Goal: Communication & Community: Answer question/provide support

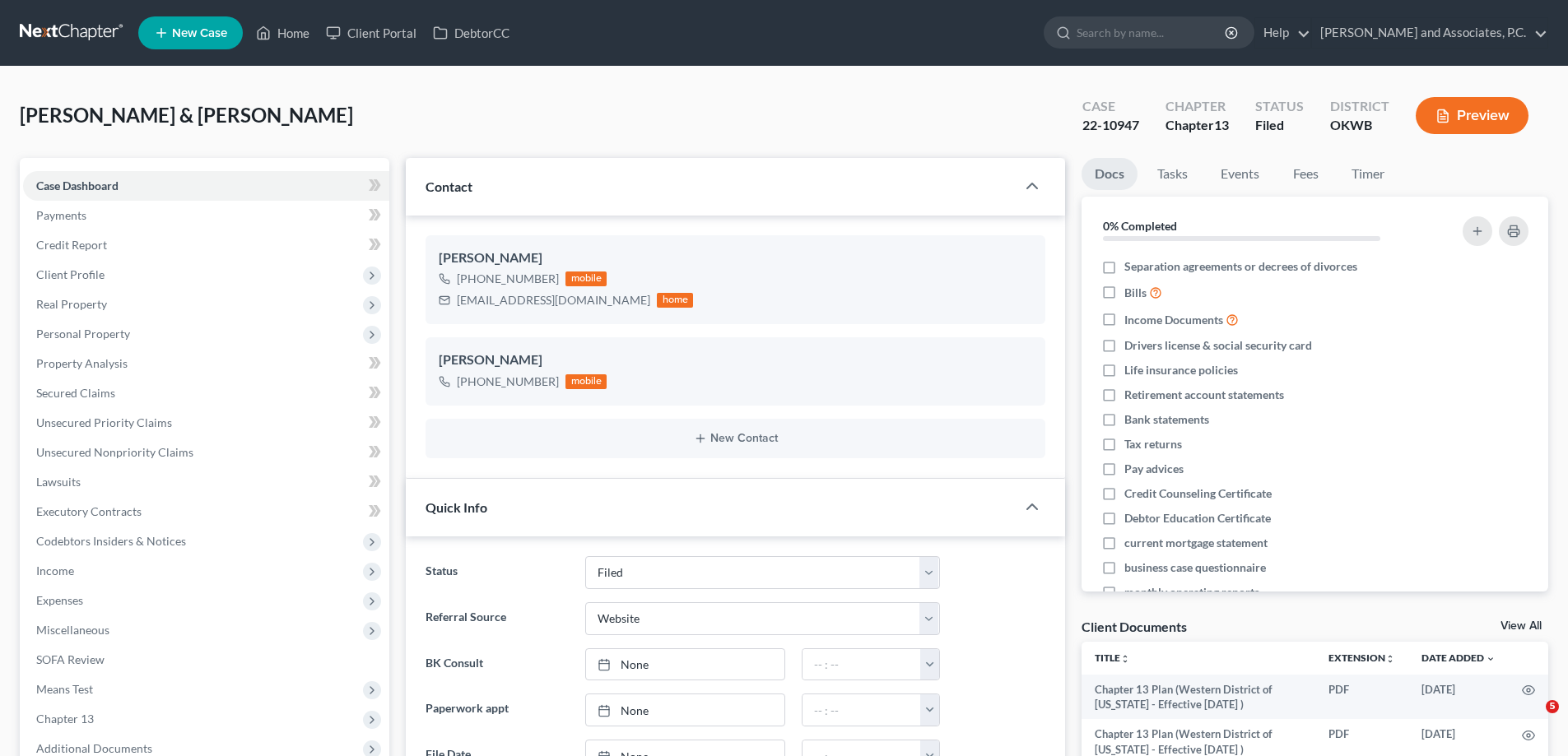
select select "5"
select select "3"
select select "0"
click at [306, 34] on link "Home" at bounding box center [283, 32] width 70 height 29
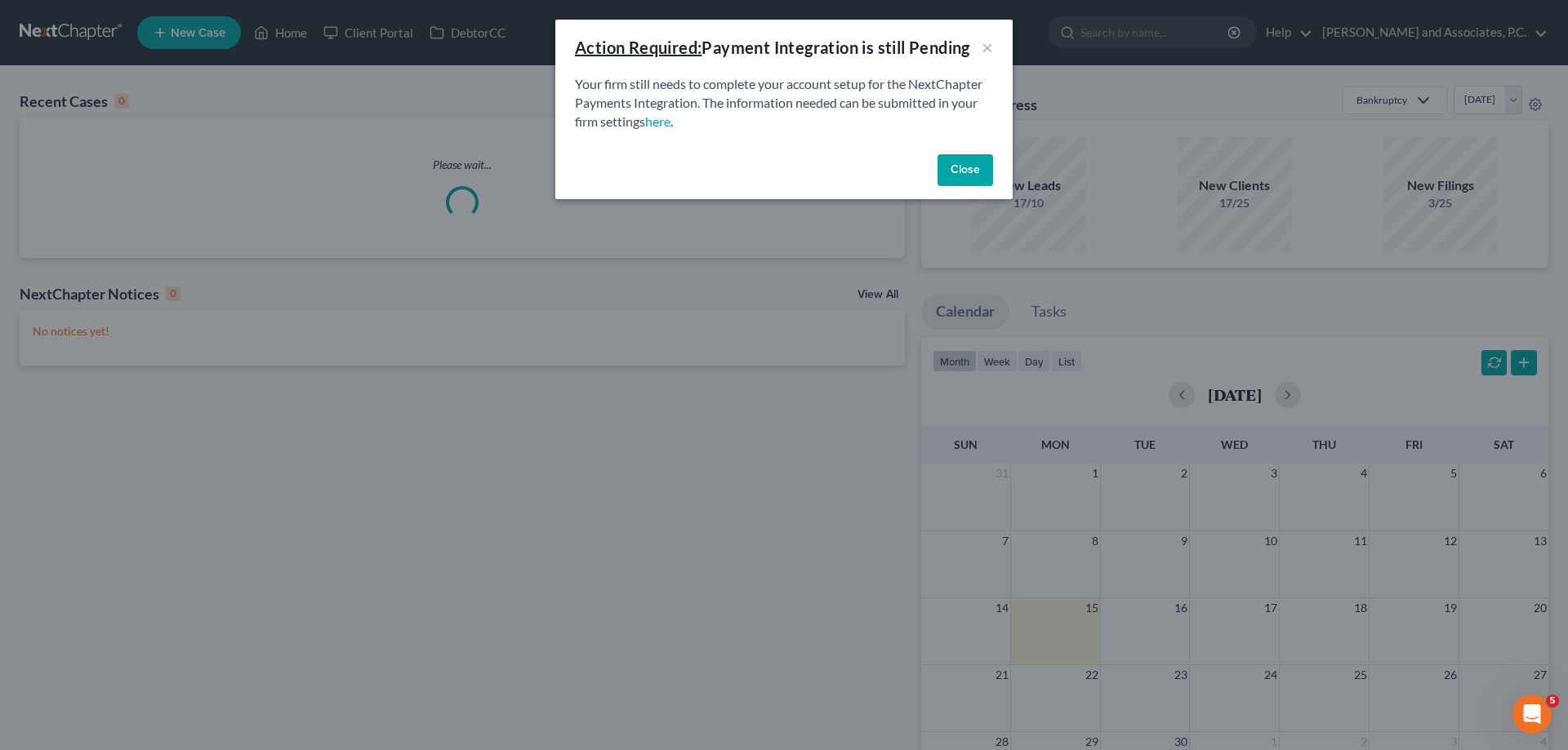
click at [955, 172] on button "Close" at bounding box center [964, 170] width 55 height 33
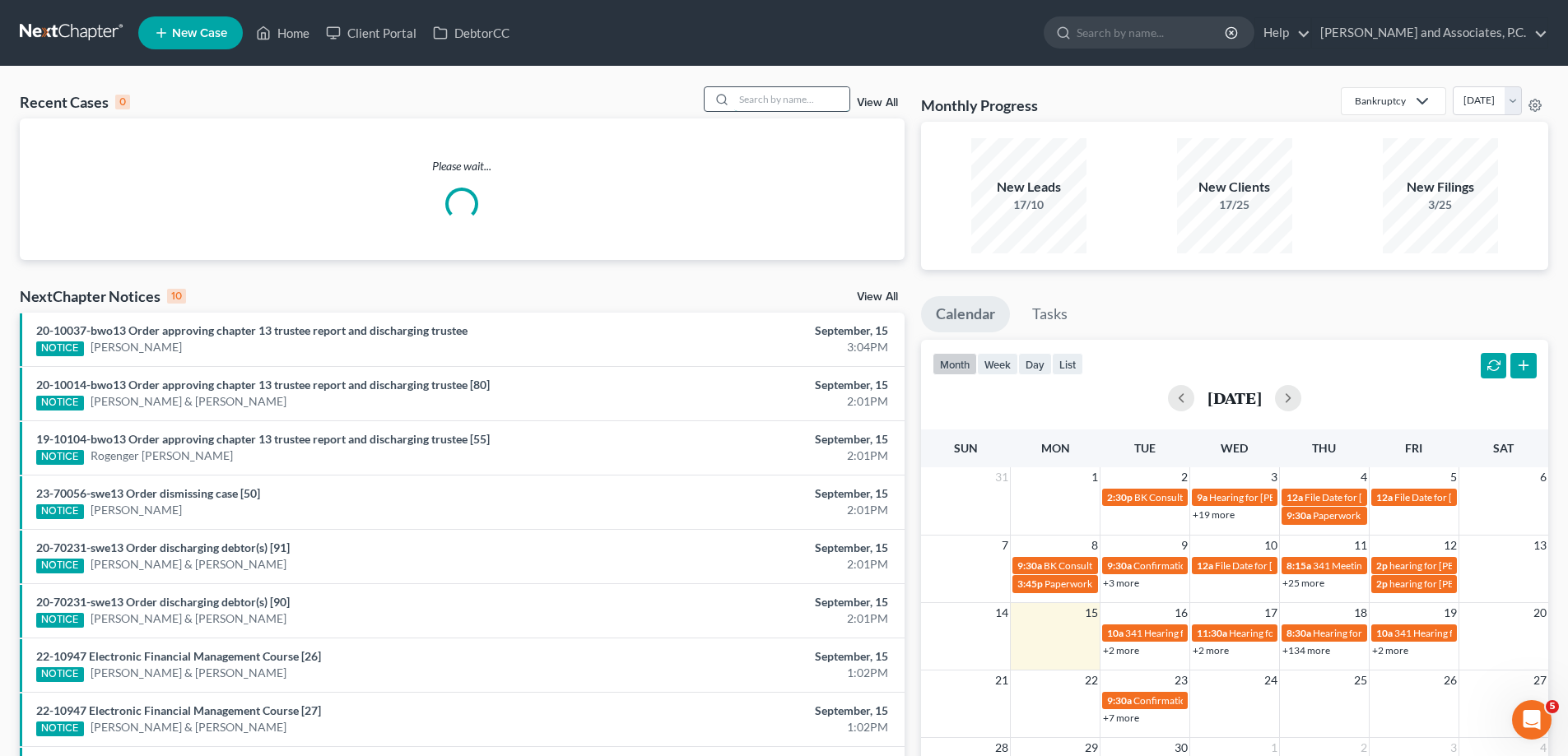
click at [762, 102] on input "search" at bounding box center [792, 99] width 115 height 24
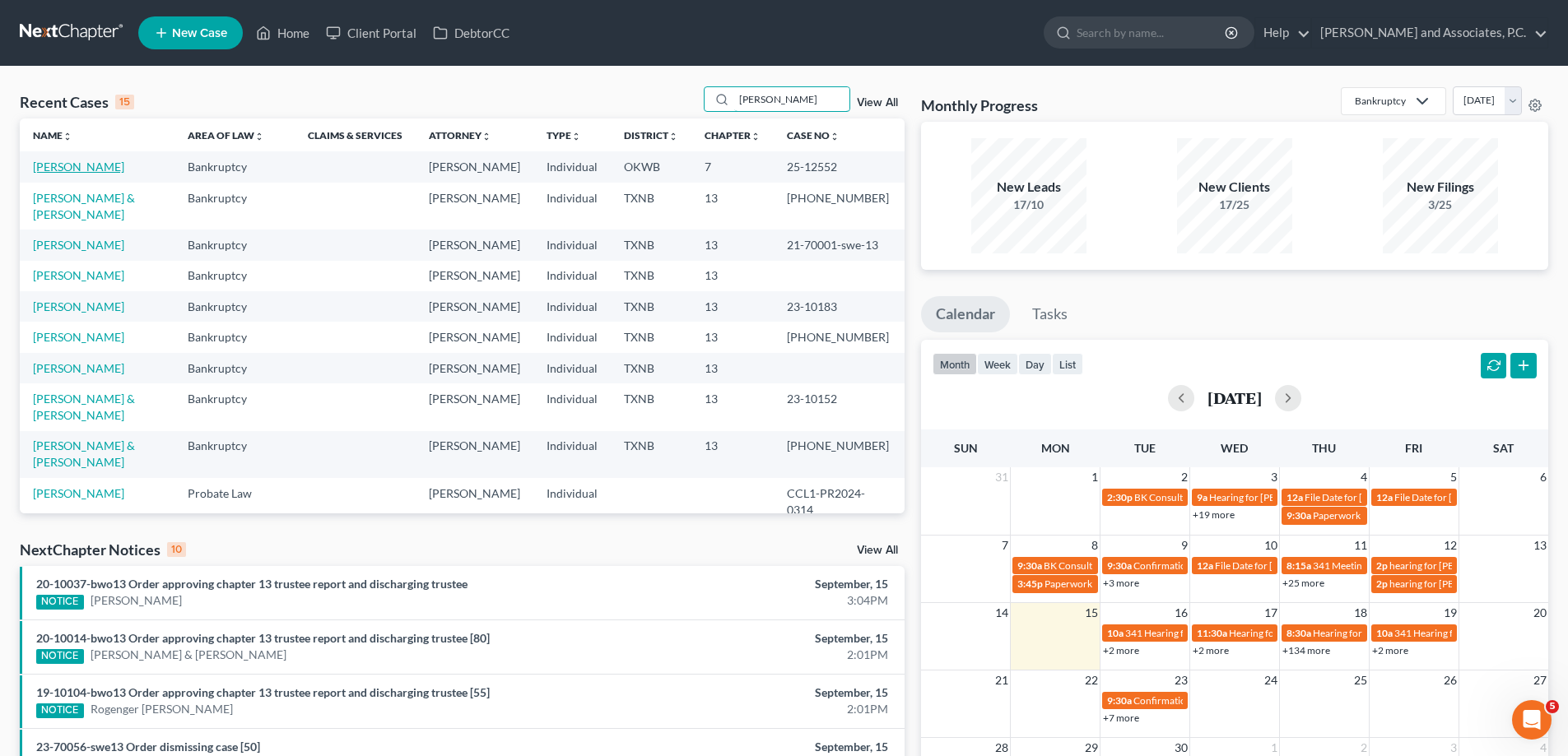
type input "[PERSON_NAME]"
click at [45, 167] on link "[PERSON_NAME]" at bounding box center [78, 167] width 91 height 14
select select "5"
select select "1"
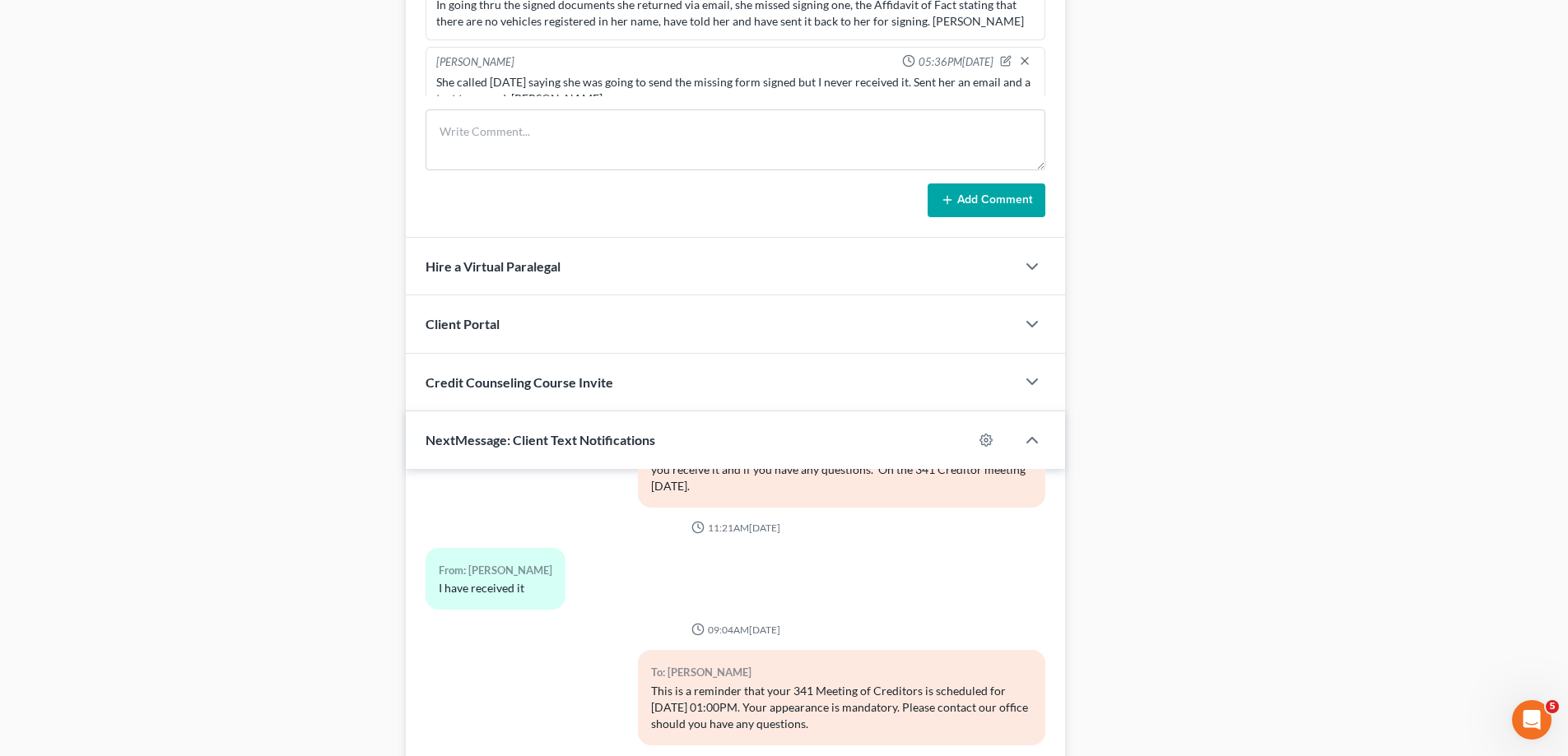
scroll to position [1286, 0]
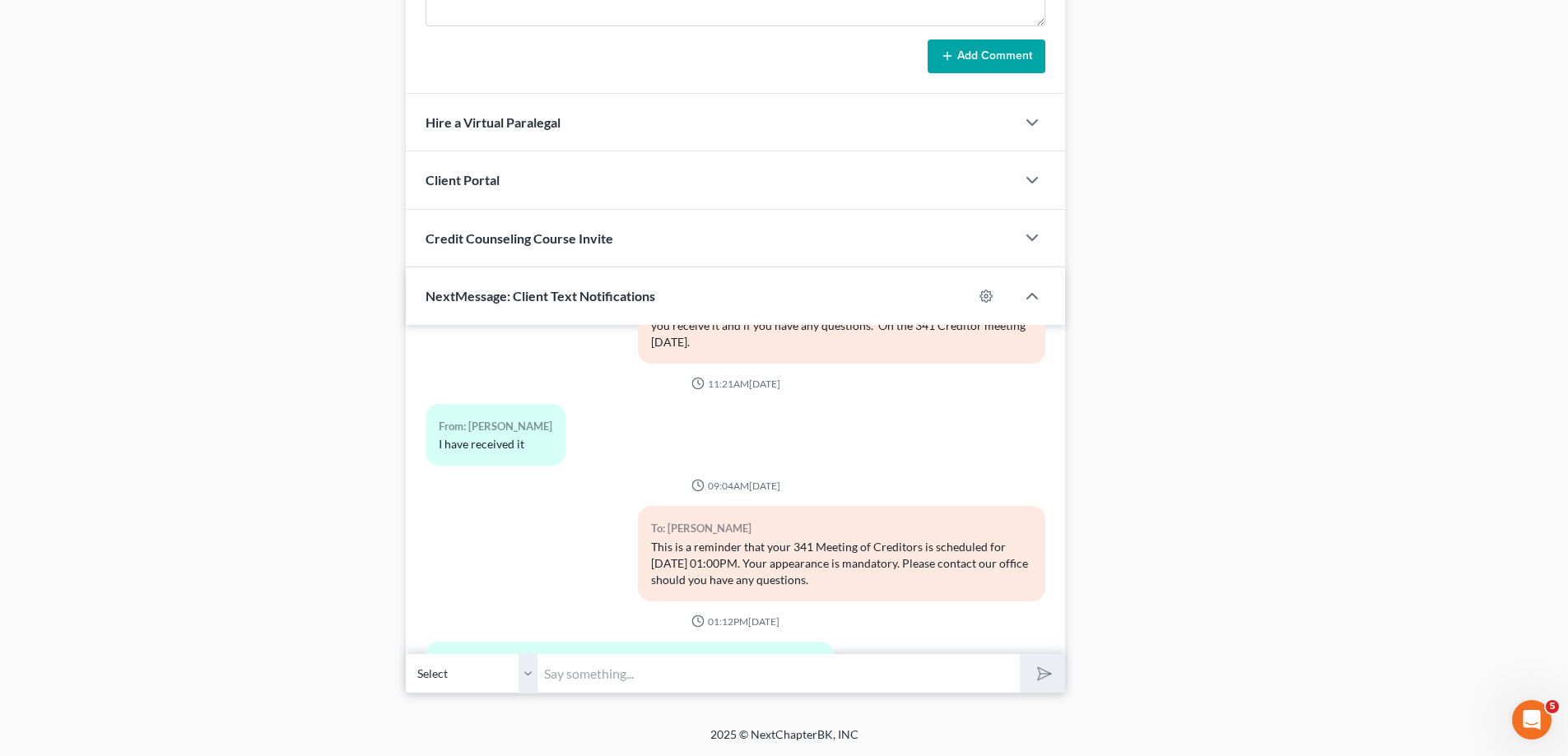
click at [565, 666] on input "text" at bounding box center [779, 673] width 482 height 40
type input "Ms [PERSON_NAME], please read your email, its [PERSON_NAME]"
drag, startPoint x: 1040, startPoint y: 671, endPoint x: 0, endPoint y: 316, distance: 1098.9
click at [1034, 669] on icon "submit" at bounding box center [1041, 674] width 23 height 23
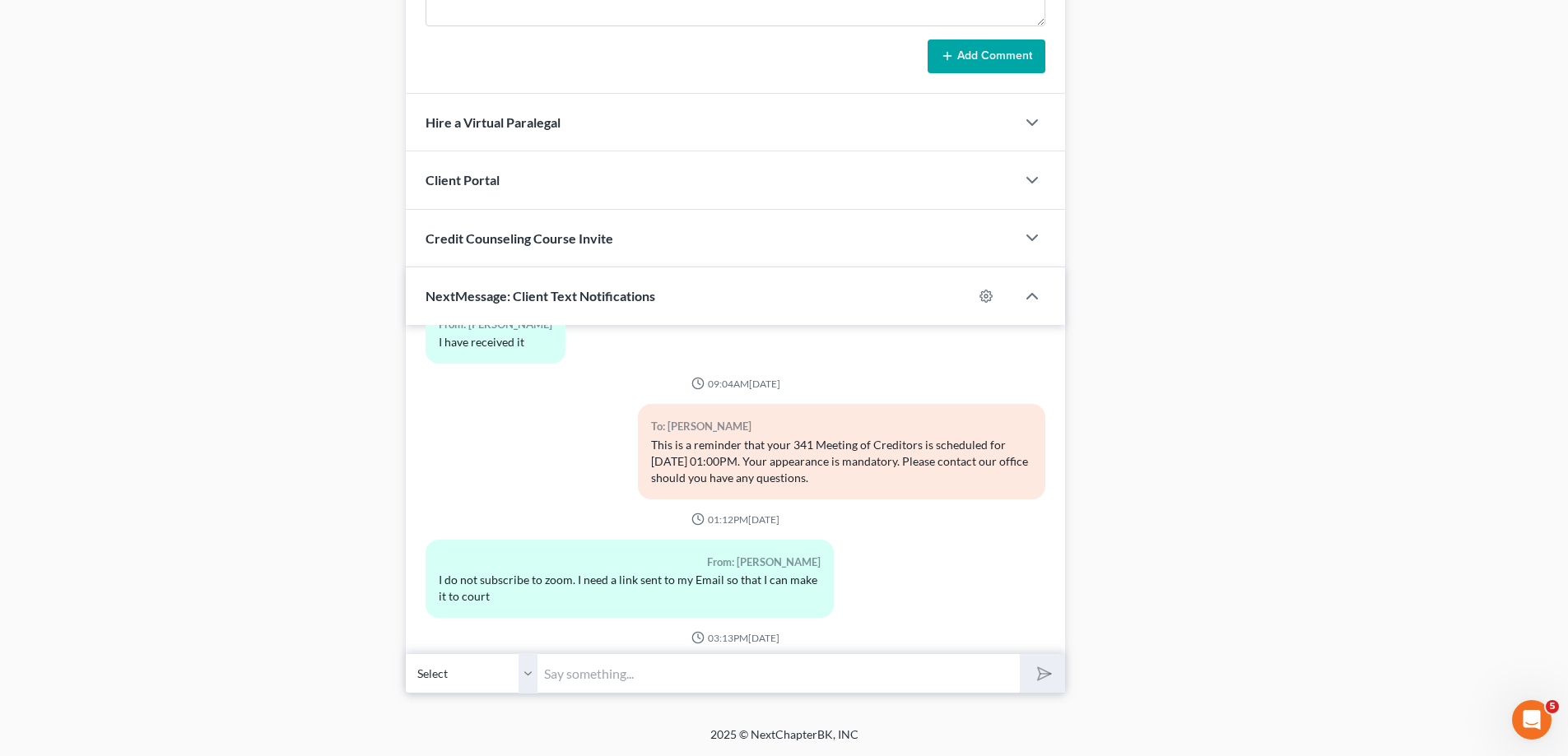
click at [574, 667] on input "text" at bounding box center [779, 673] width 482 height 40
type input "Zoom is not a subscription, you download it free to your phone from the App sto…"
click at [1043, 672] on icon "submit" at bounding box center [1041, 674] width 23 height 23
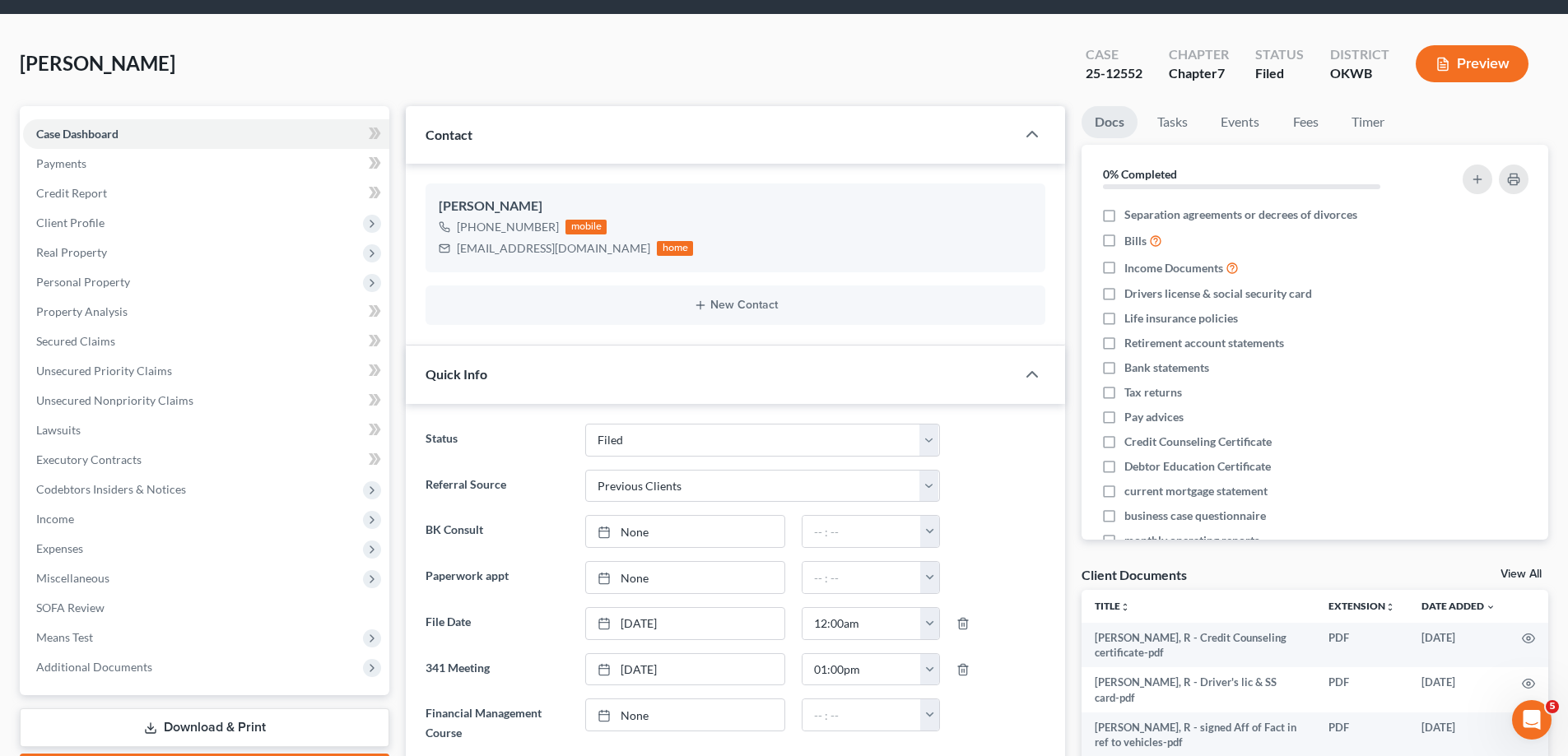
scroll to position [0, 0]
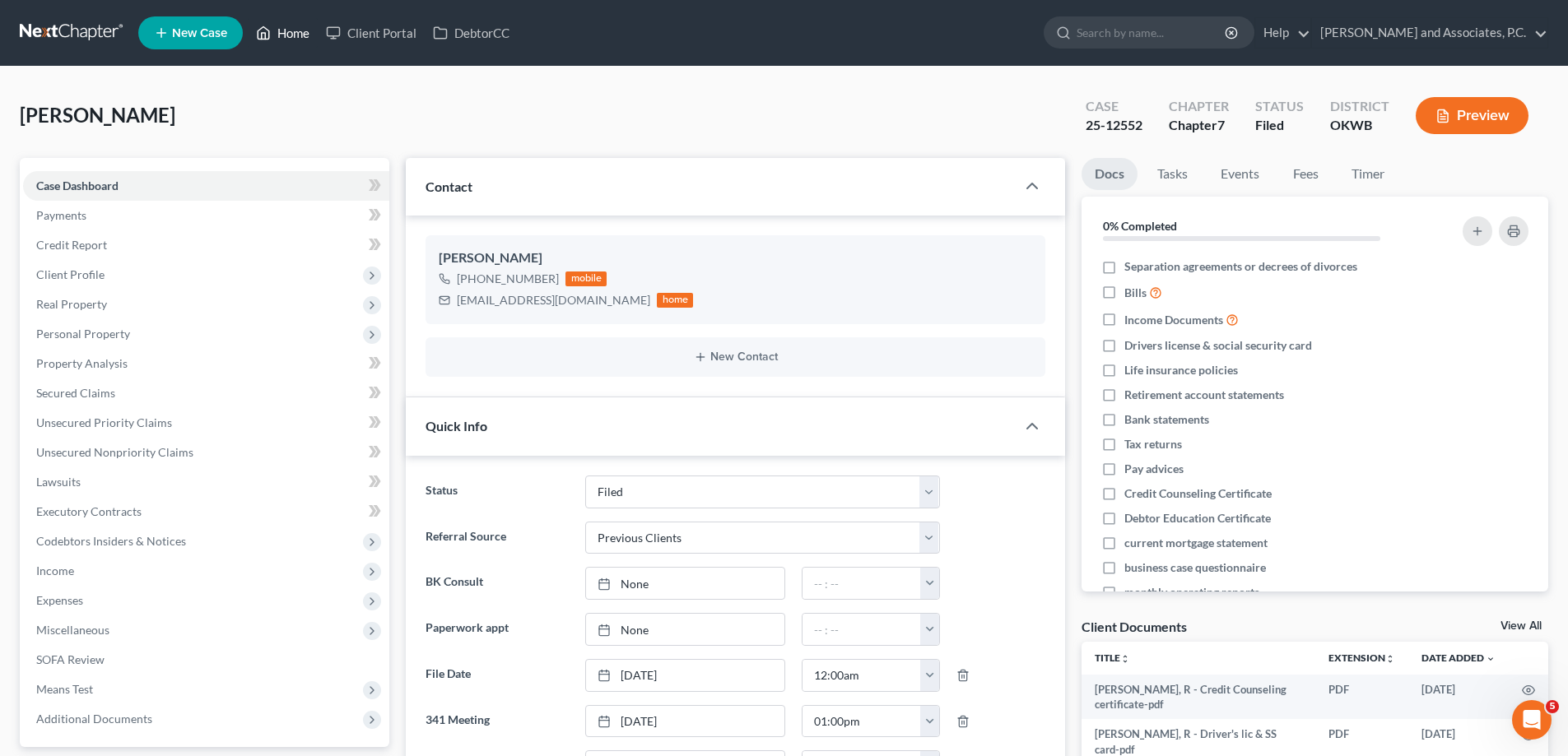
click at [293, 29] on link "Home" at bounding box center [283, 32] width 70 height 29
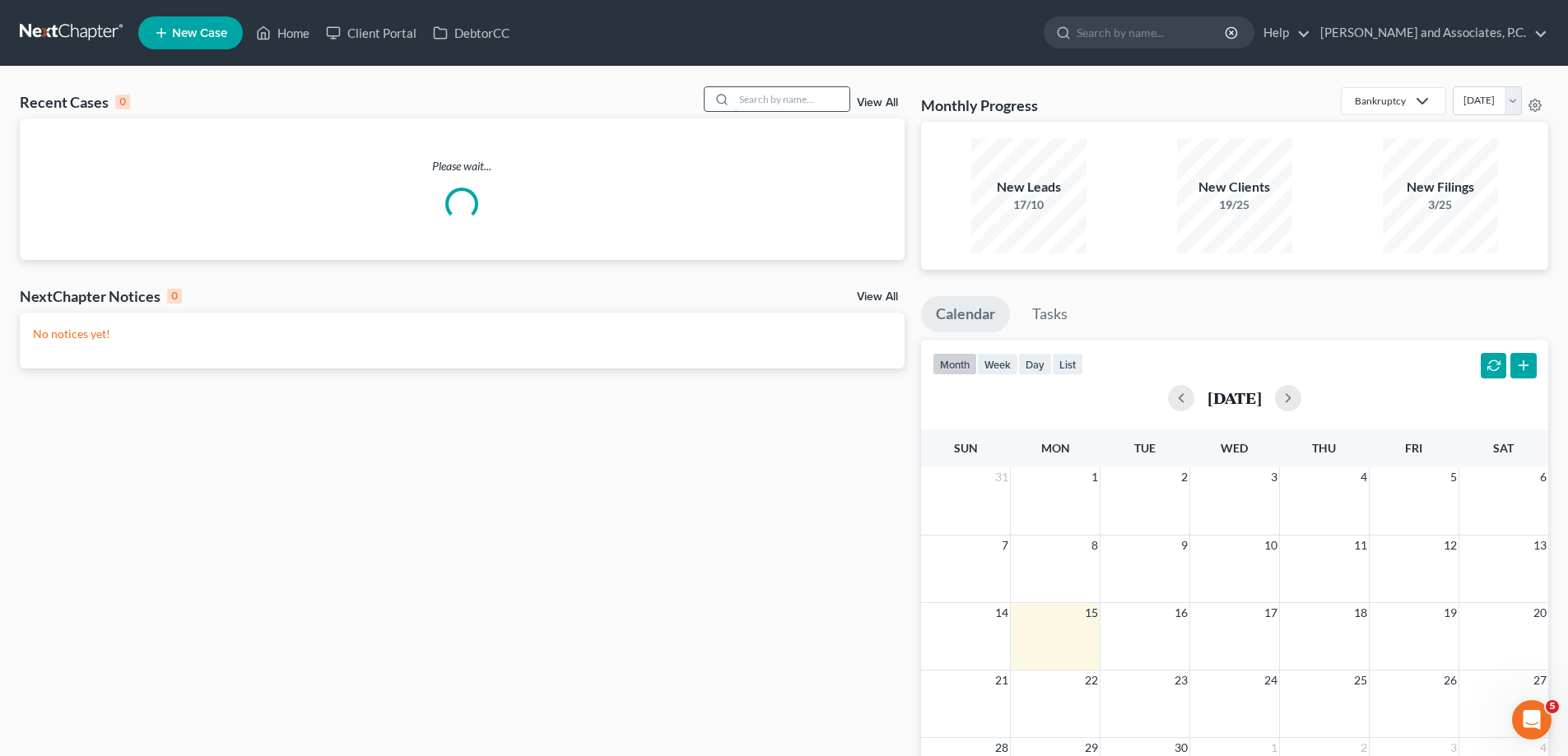
click at [744, 101] on input "search" at bounding box center [792, 99] width 115 height 24
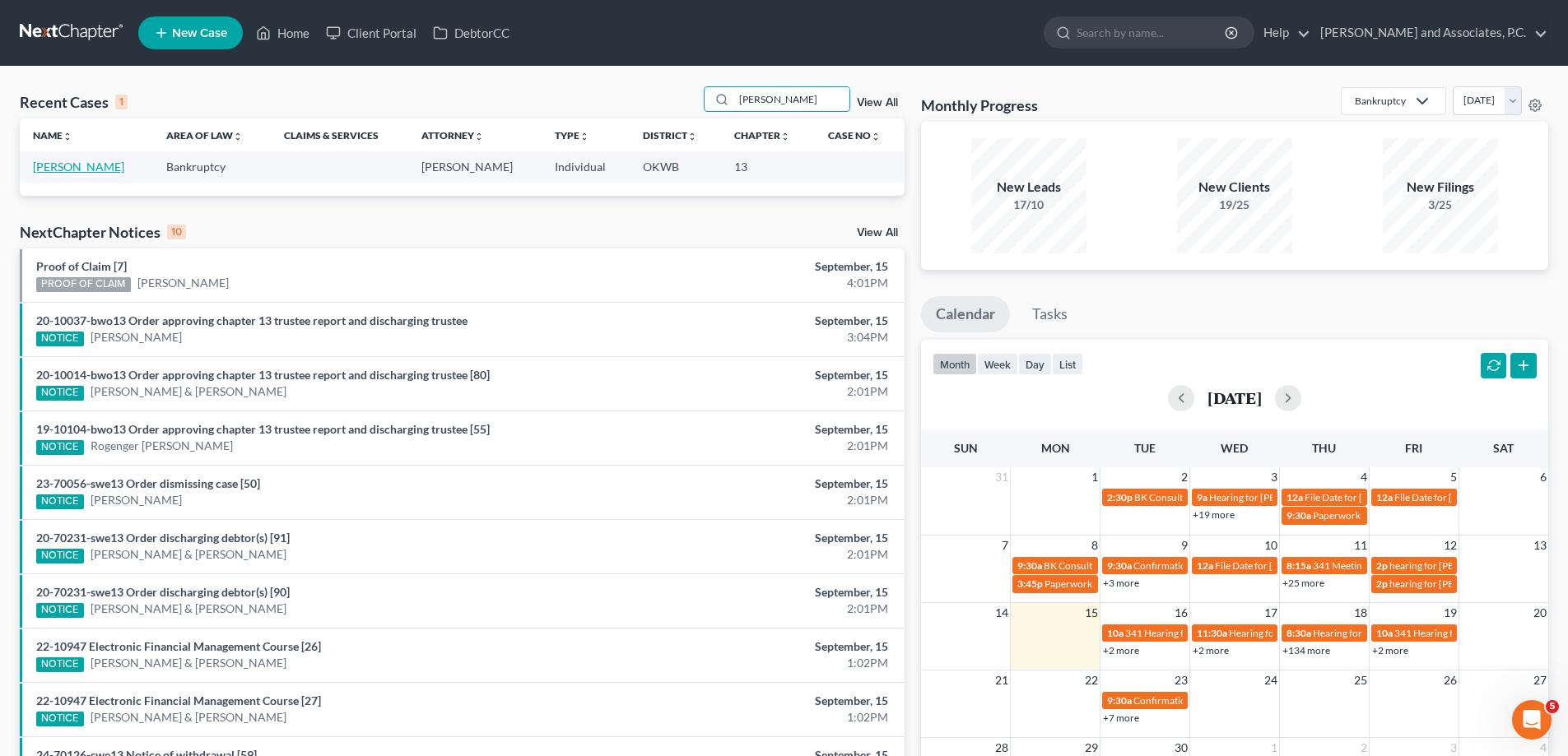
type input "[PERSON_NAME]"
click at [95, 167] on link "[PERSON_NAME]" at bounding box center [78, 167] width 91 height 14
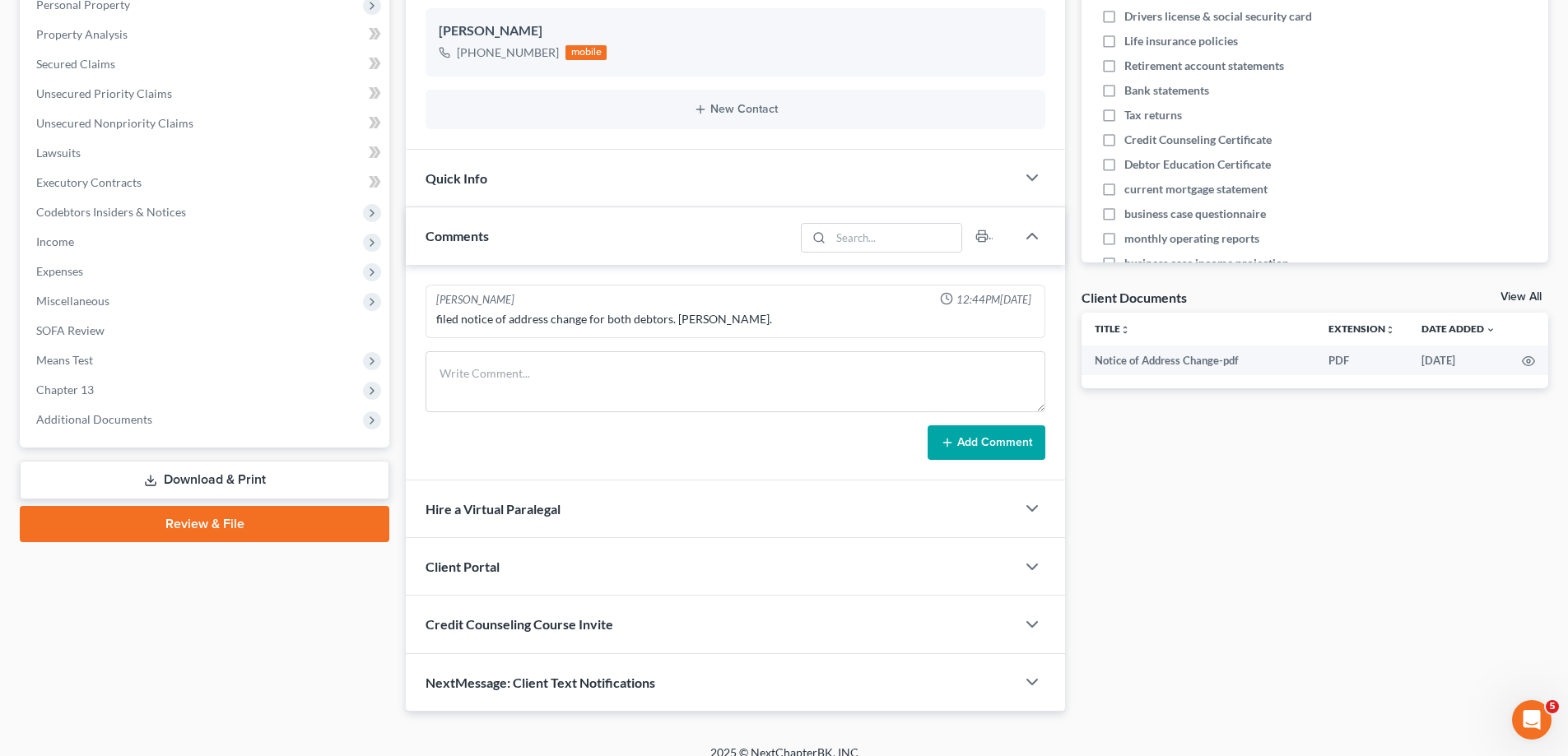
scroll to position [347, 0]
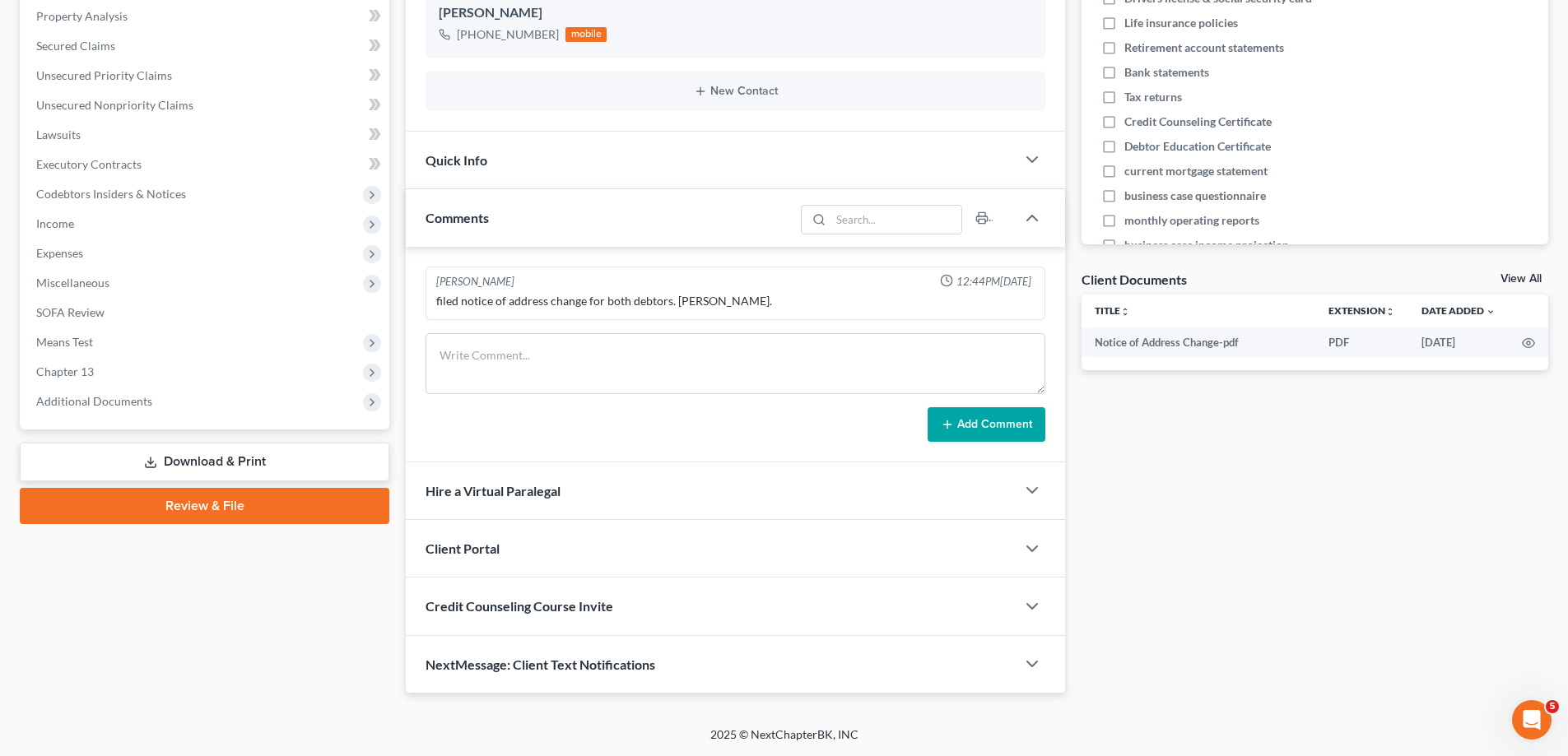
click at [569, 667] on span "NextMessage: Client Text Notifications" at bounding box center [541, 664] width 230 height 16
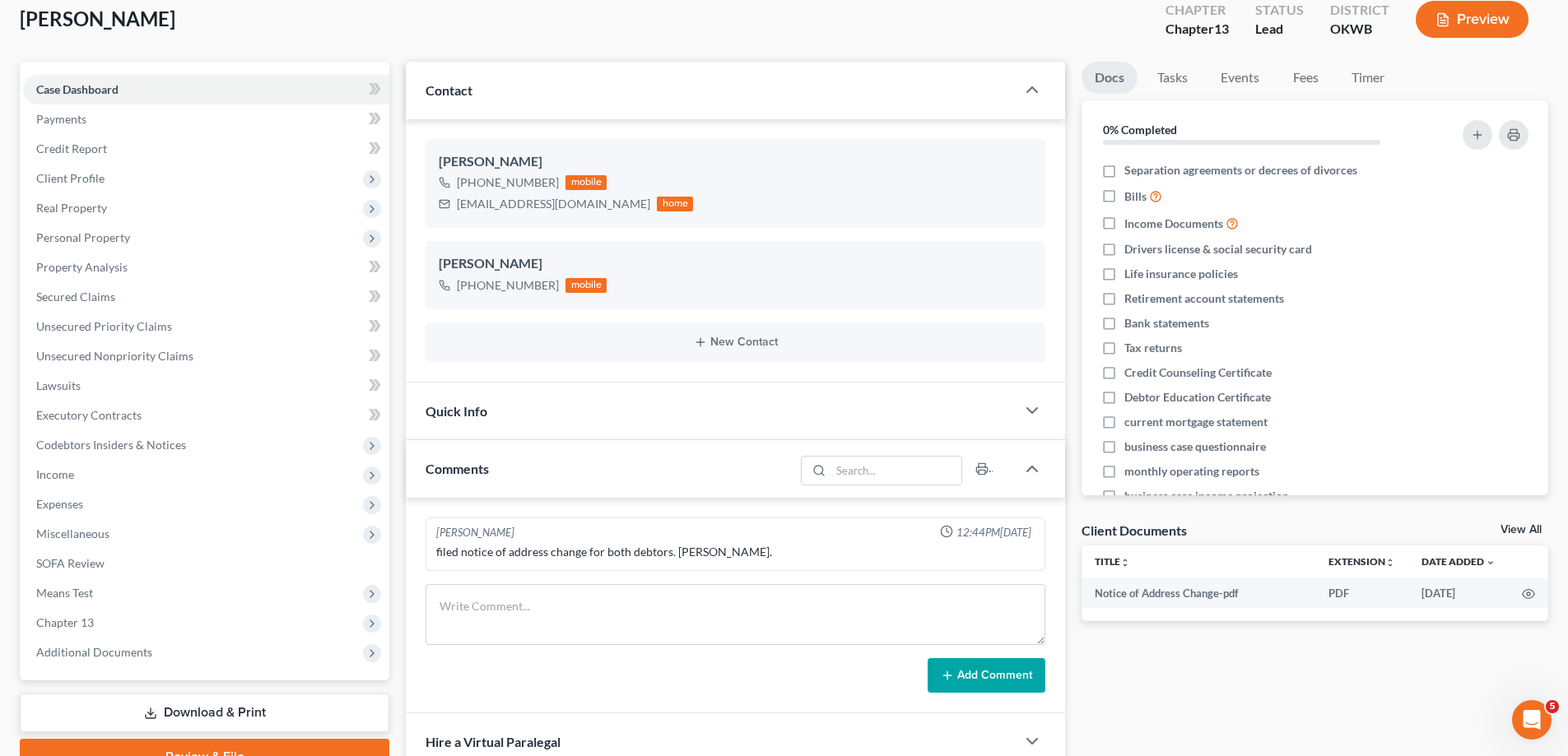
scroll to position [499, 0]
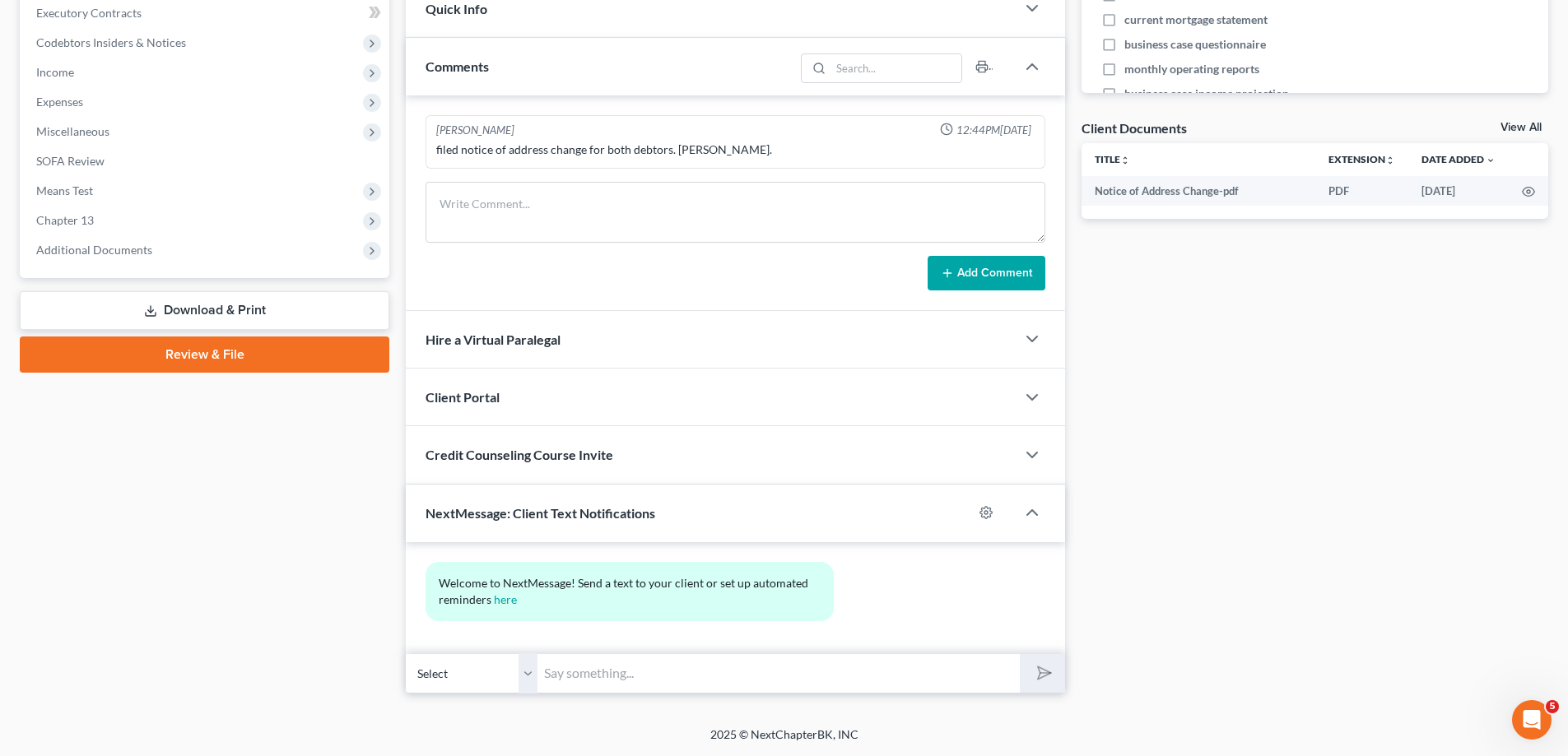
click at [525, 679] on select "Select [PHONE_NUMBER] - [PERSON_NAME] [PHONE_NUMBER] - [PERSON_NAME]" at bounding box center [472, 673] width 132 height 40
select select "1"
click at [406, 653] on select "Select [PHONE_NUMBER] - [PERSON_NAME] [PHONE_NUMBER] - [PERSON_NAME]" at bounding box center [472, 673] width 132 height 40
click at [921, 673] on input "text" at bounding box center [779, 673] width 482 height 40
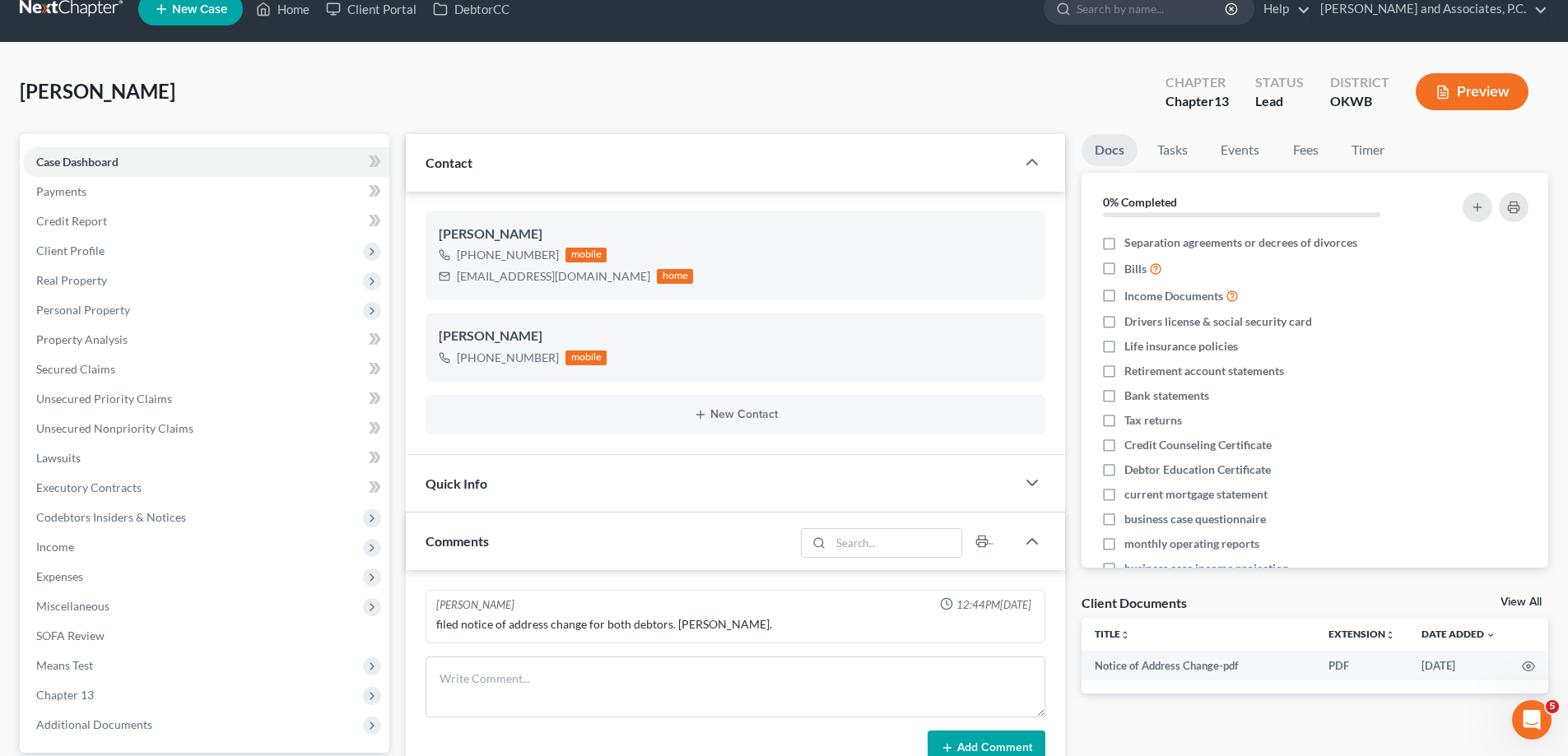
scroll to position [0, 0]
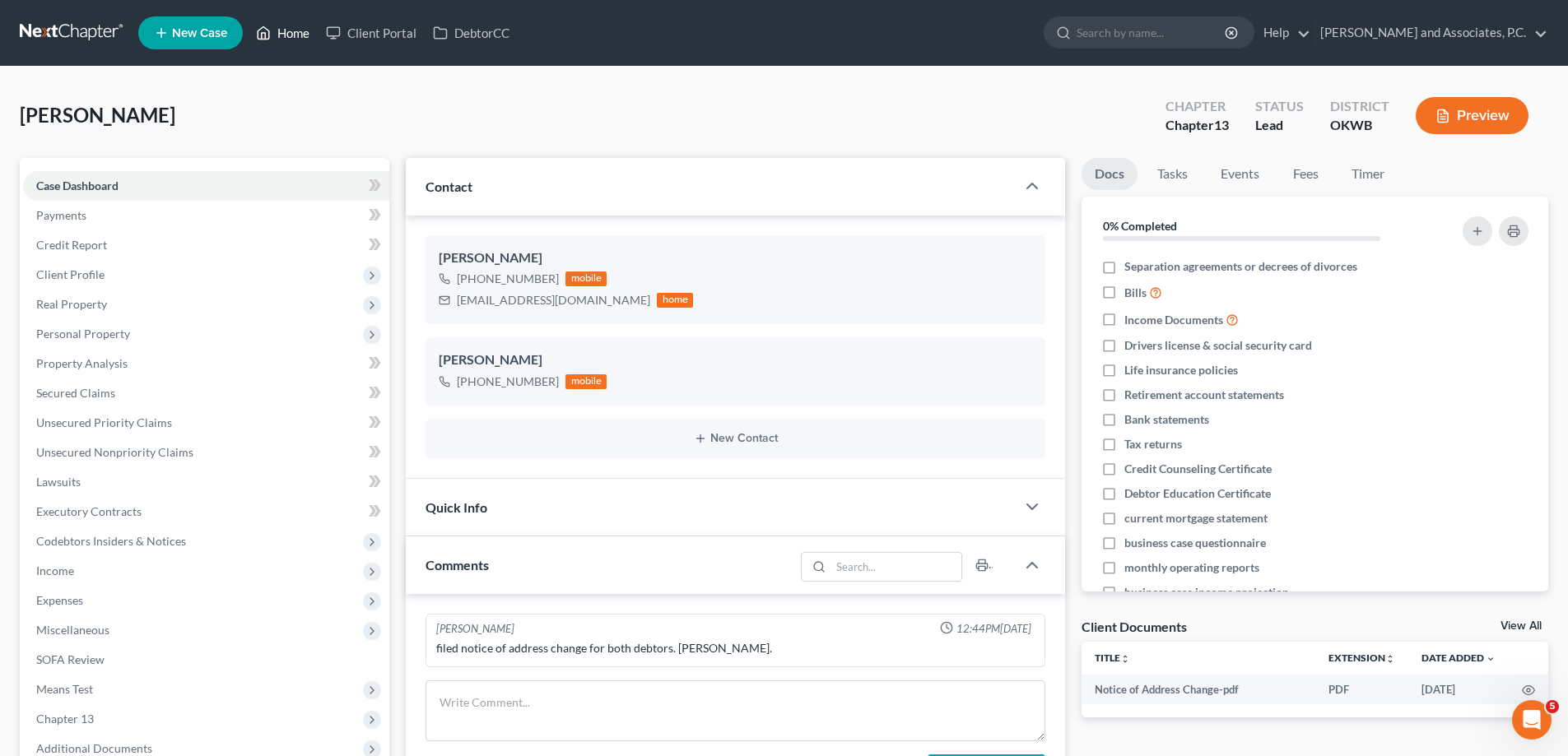
click at [293, 37] on link "Home" at bounding box center [283, 32] width 70 height 29
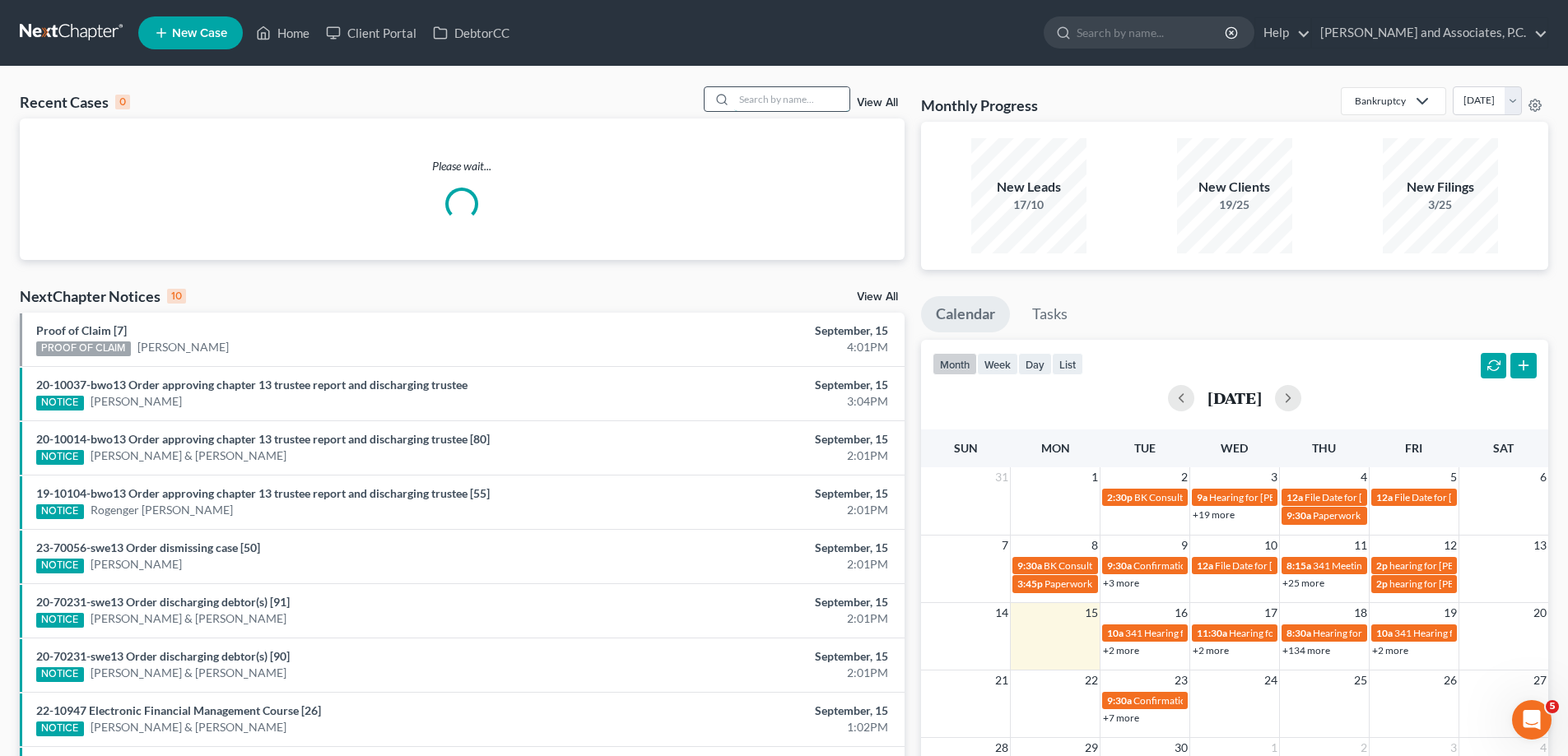
click at [760, 105] on input "search" at bounding box center [792, 99] width 115 height 24
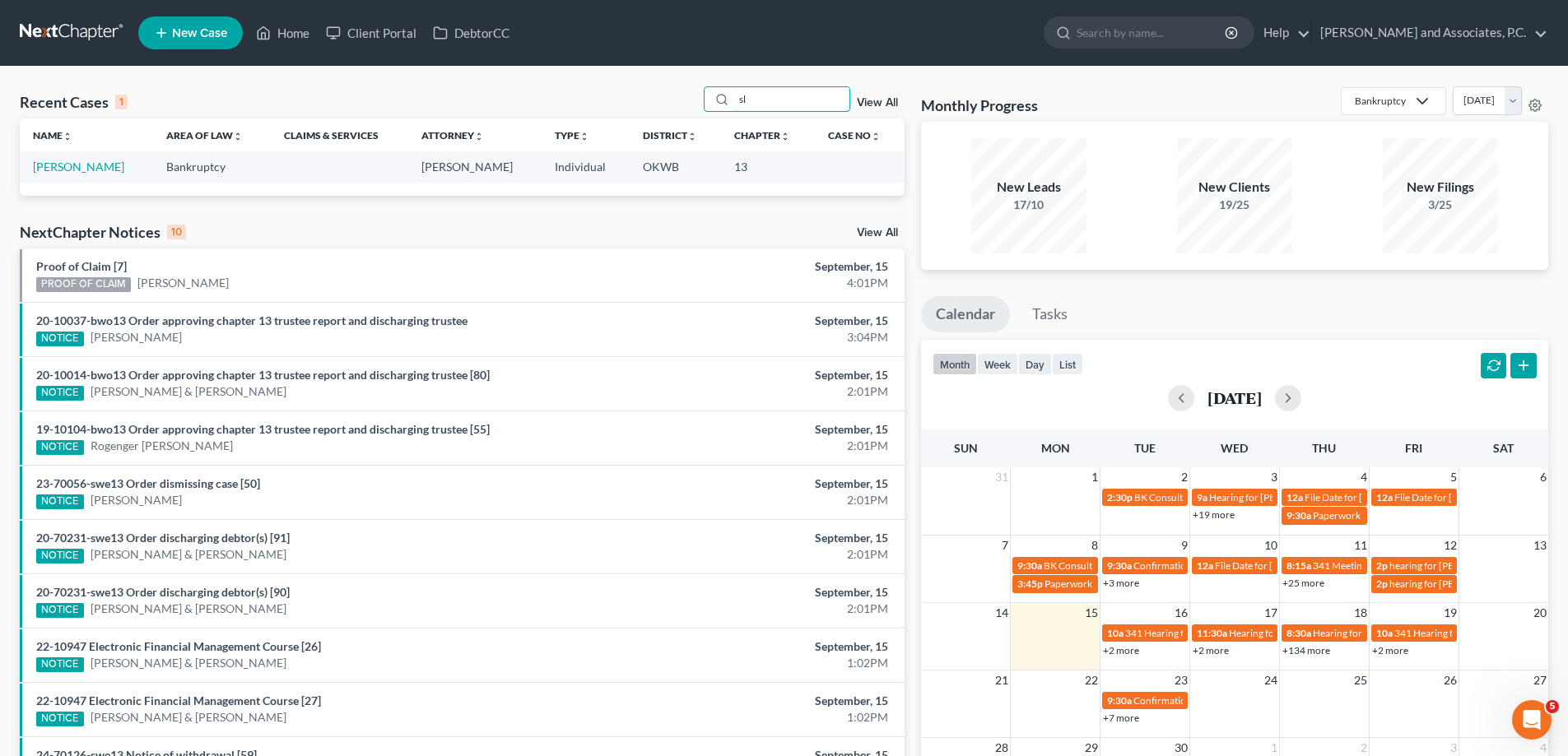
type input "s"
